Goal: Task Accomplishment & Management: Use online tool/utility

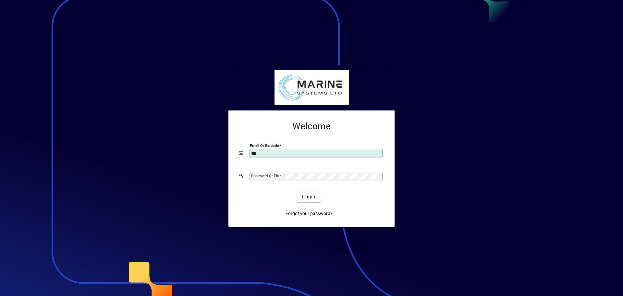
type input "**********"
click at [269, 176] on mat-label "Password or Pin" at bounding box center [265, 175] width 28 height 5
click at [297, 190] on button "Login" at bounding box center [309, 196] width 24 height 12
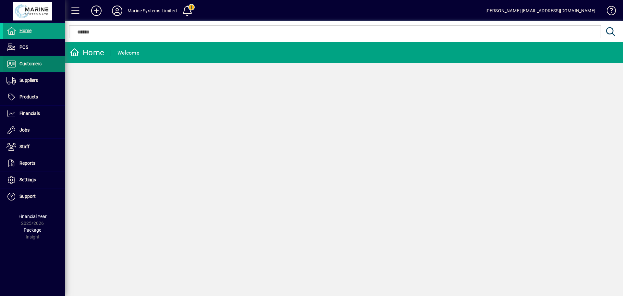
click at [38, 65] on span "Customers" at bounding box center [30, 63] width 22 height 5
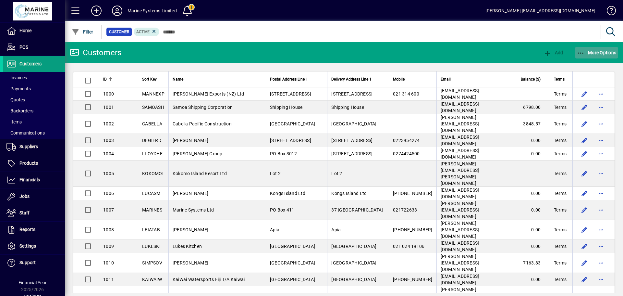
click at [576, 52] on span "button" at bounding box center [596, 53] width 43 height 16
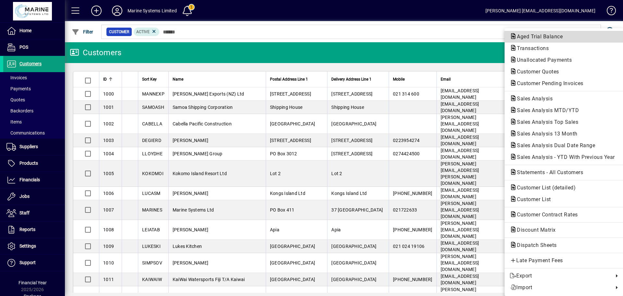
click at [537, 35] on span "Aged Trial Balance" at bounding box center [538, 36] width 56 height 6
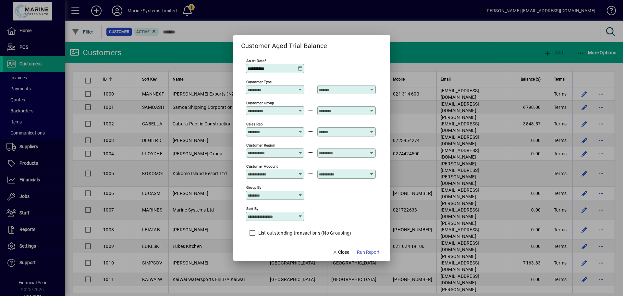
click at [299, 215] on icon at bounding box center [300, 216] width 5 height 5
click at [276, 244] on div "Customer Name" at bounding box center [271, 242] width 40 height 7
type input "**********"
click at [365, 252] on span "Run Report" at bounding box center [368, 252] width 23 height 7
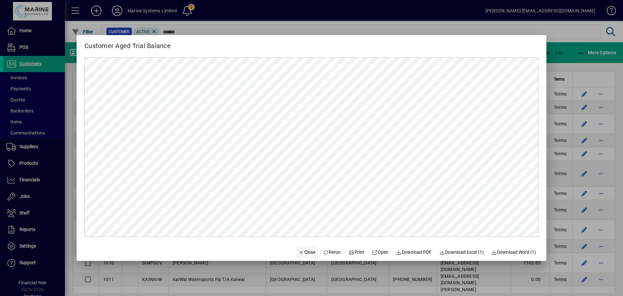
click at [304, 251] on span "Close" at bounding box center [307, 252] width 17 height 7
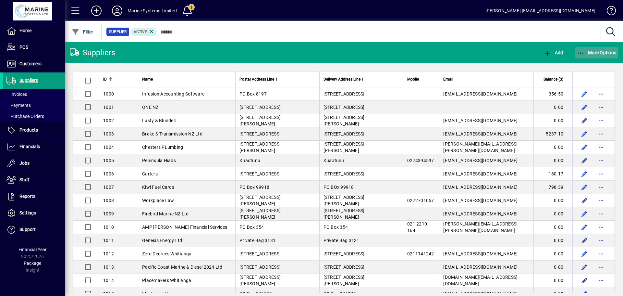
click at [580, 52] on icon "button" at bounding box center [581, 53] width 8 height 6
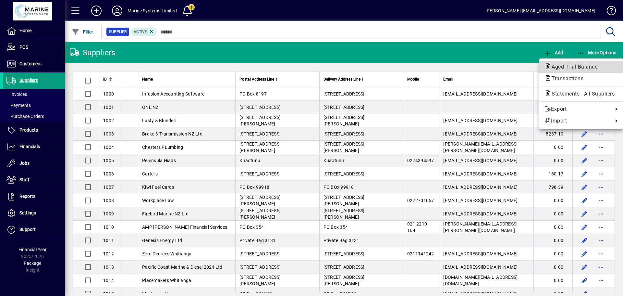
click at [562, 66] on span "Aged Trial Balance" at bounding box center [573, 67] width 56 height 6
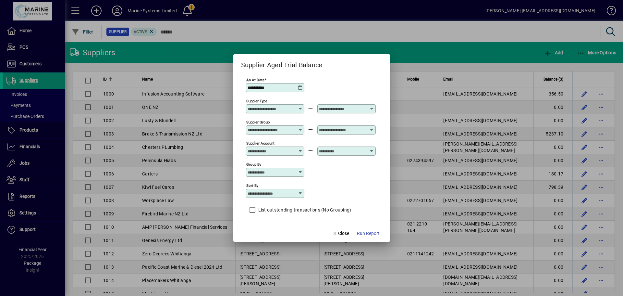
click at [301, 192] on icon at bounding box center [300, 192] width 5 height 5
click at [265, 226] on div "Supplier Name" at bounding box center [266, 225] width 31 height 7
type input "**********"
click at [364, 234] on span "Run Report" at bounding box center [368, 233] width 23 height 7
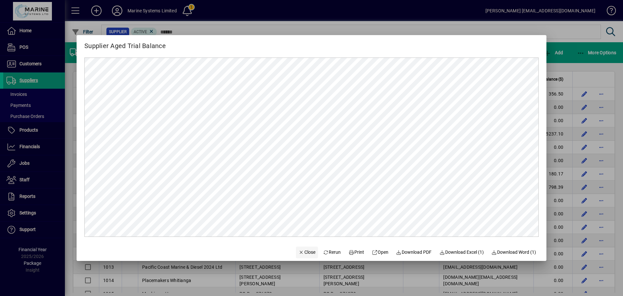
click at [301, 252] on span "Close" at bounding box center [307, 252] width 17 height 7
